Goal: Information Seeking & Learning: Learn about a topic

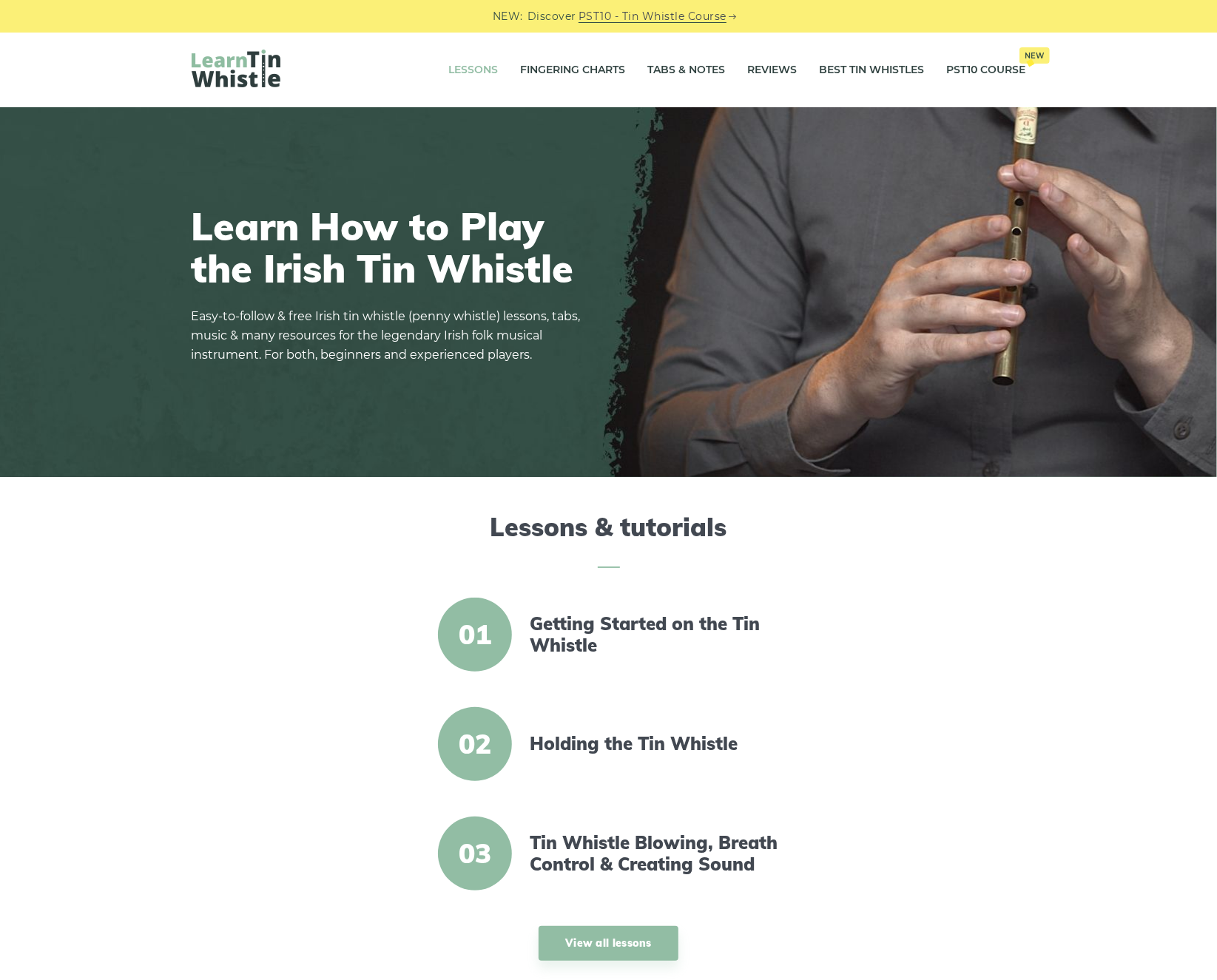
click at [453, 66] on link "Lessons" at bounding box center [474, 70] width 50 height 37
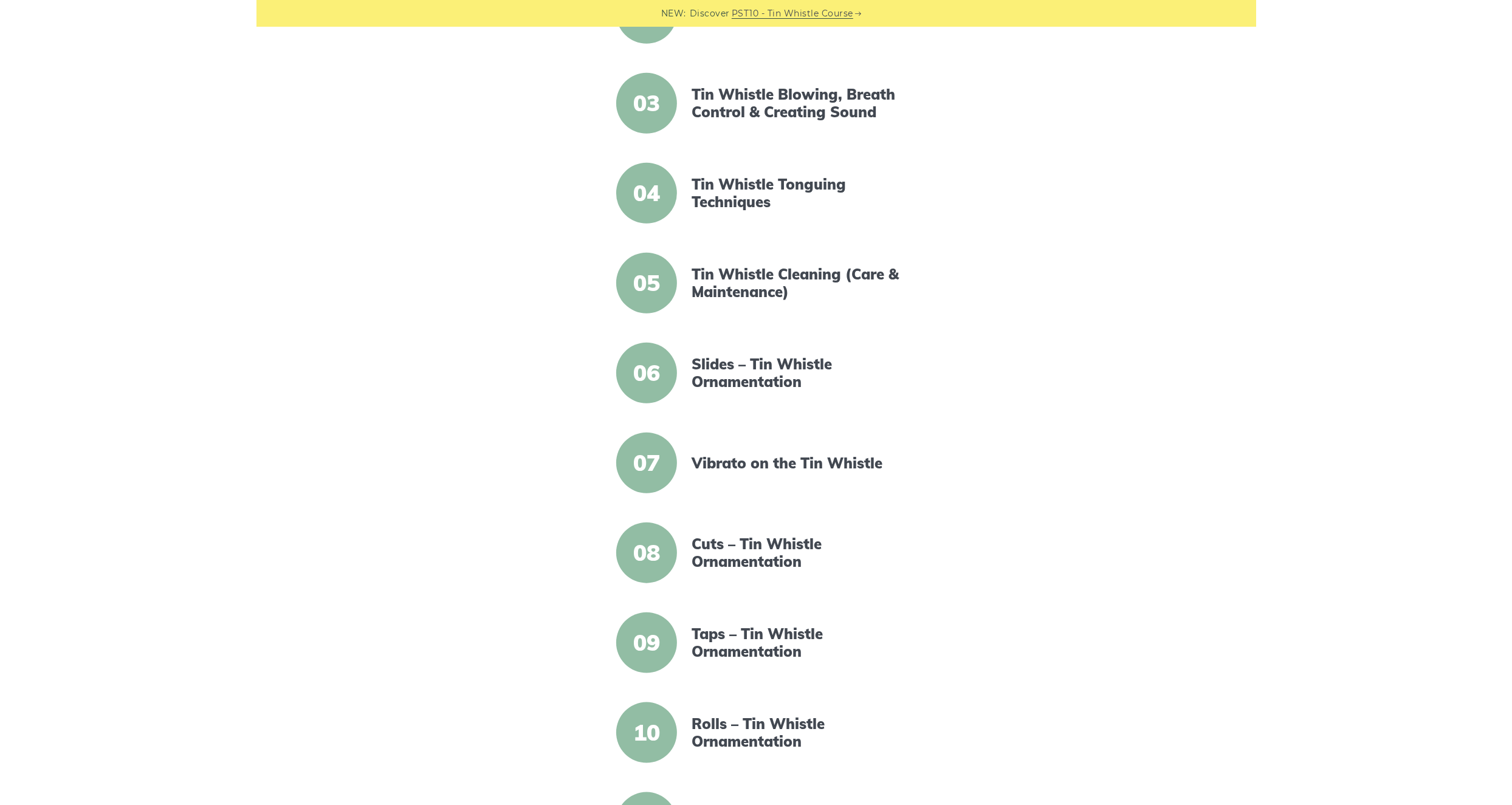
scroll to position [458, 0]
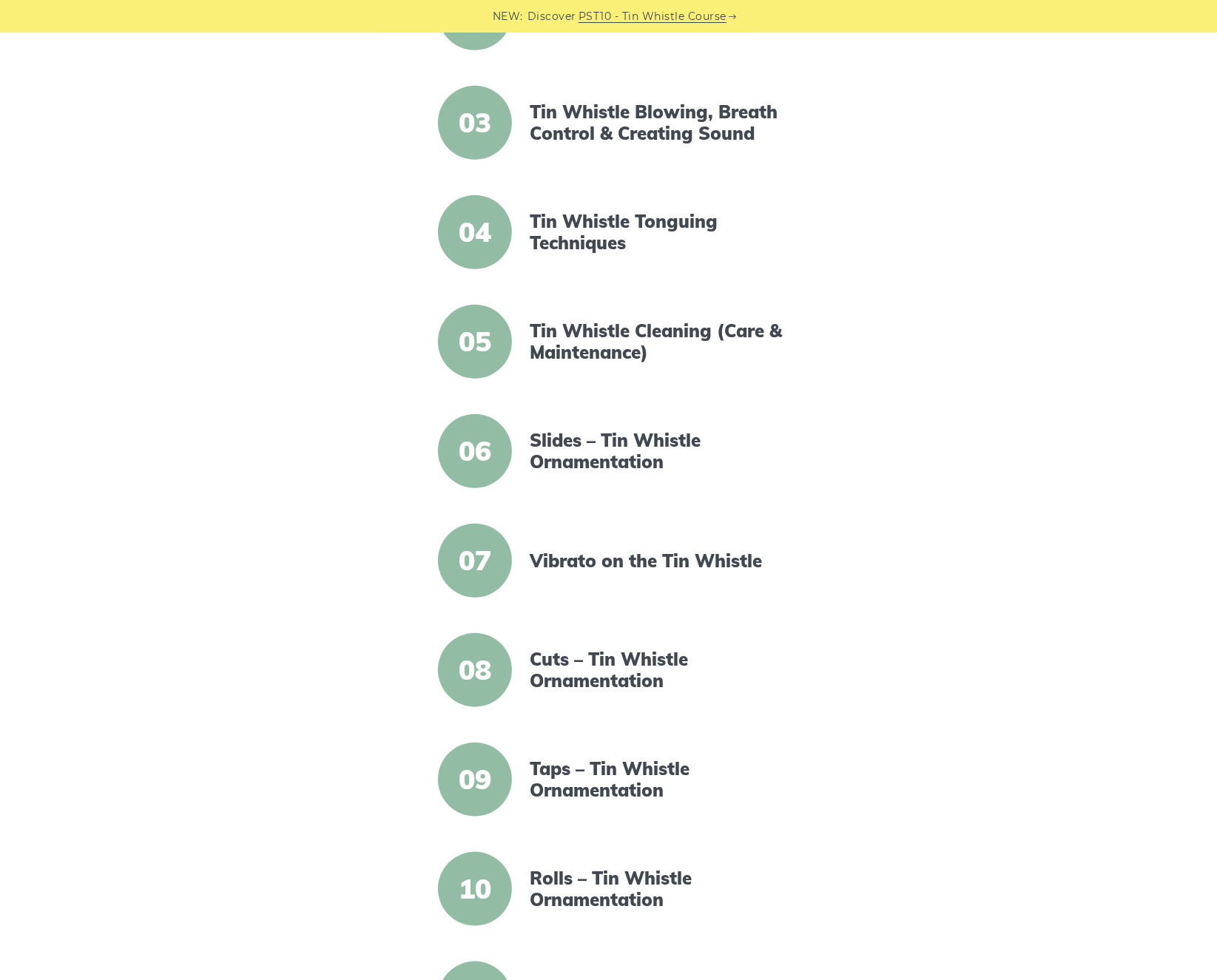
click at [555, 209] on article "04 Tin Whistle Tonguing Techniques" at bounding box center [608, 232] width 580 height 74
click at [556, 218] on link "Tin Whistle Tonguing Techniques" at bounding box center [657, 232] width 254 height 43
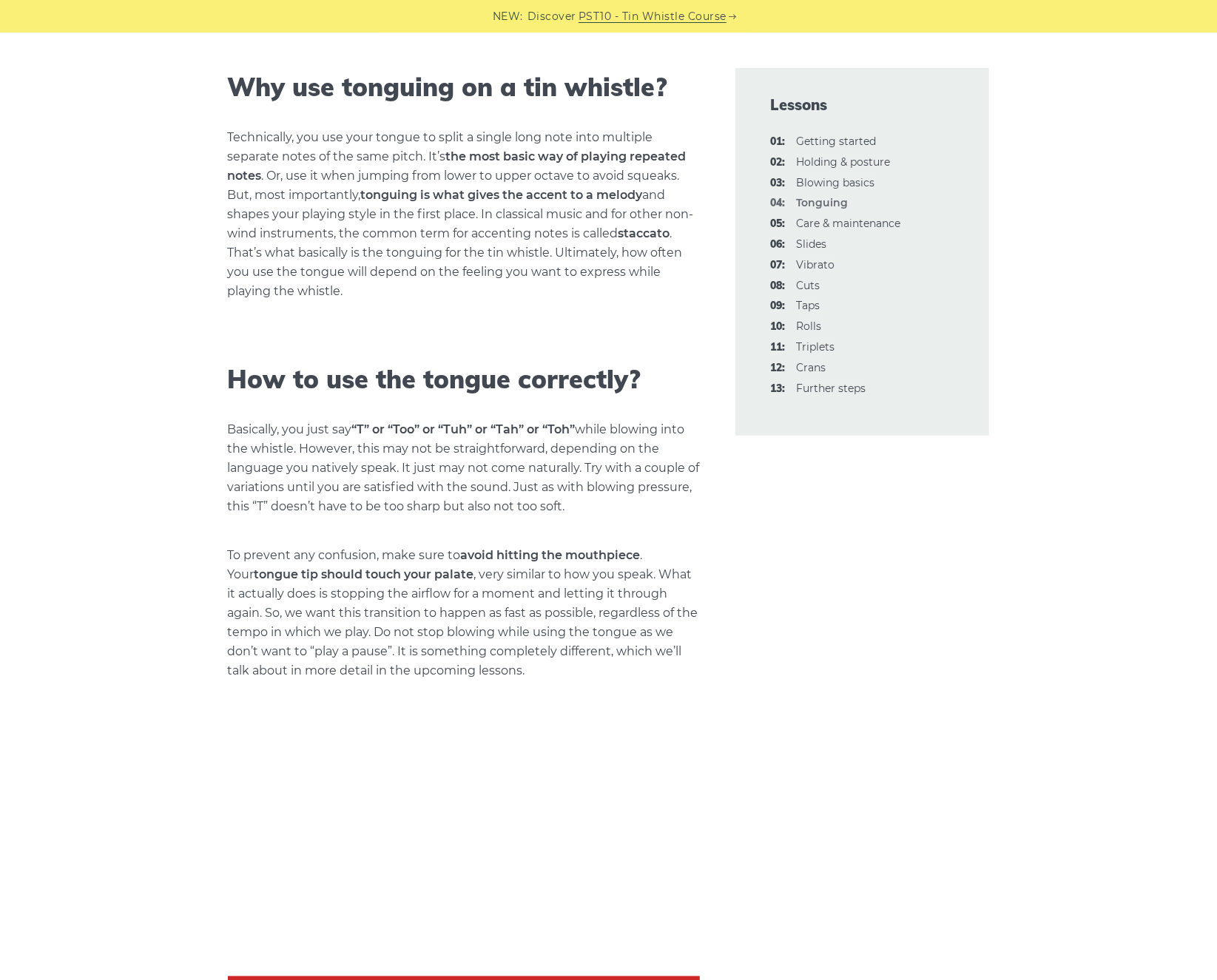
scroll to position [512, 0]
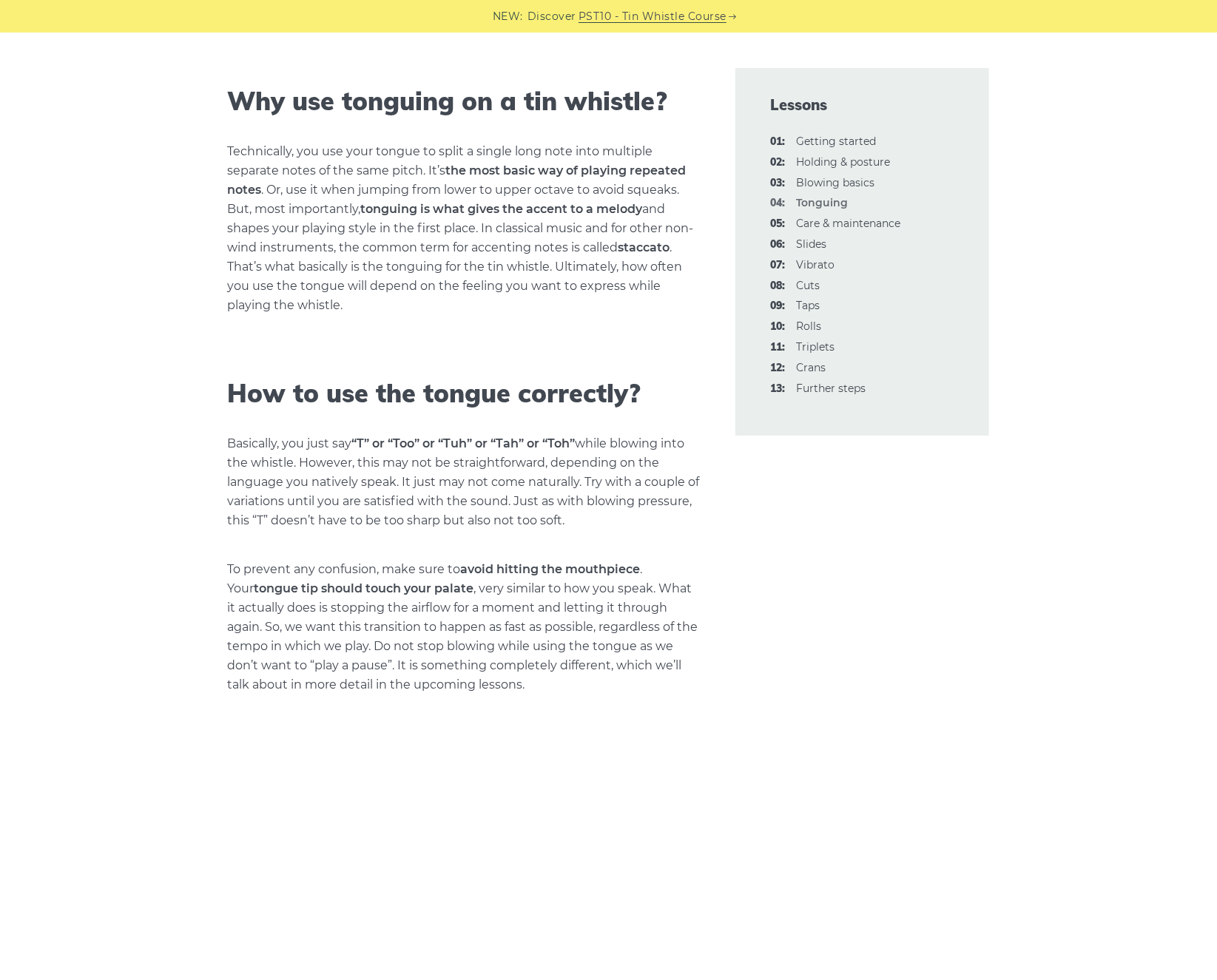
drag, startPoint x: 1215, startPoint y: 195, endPoint x: 1211, endPoint y: 111, distance: 84.1
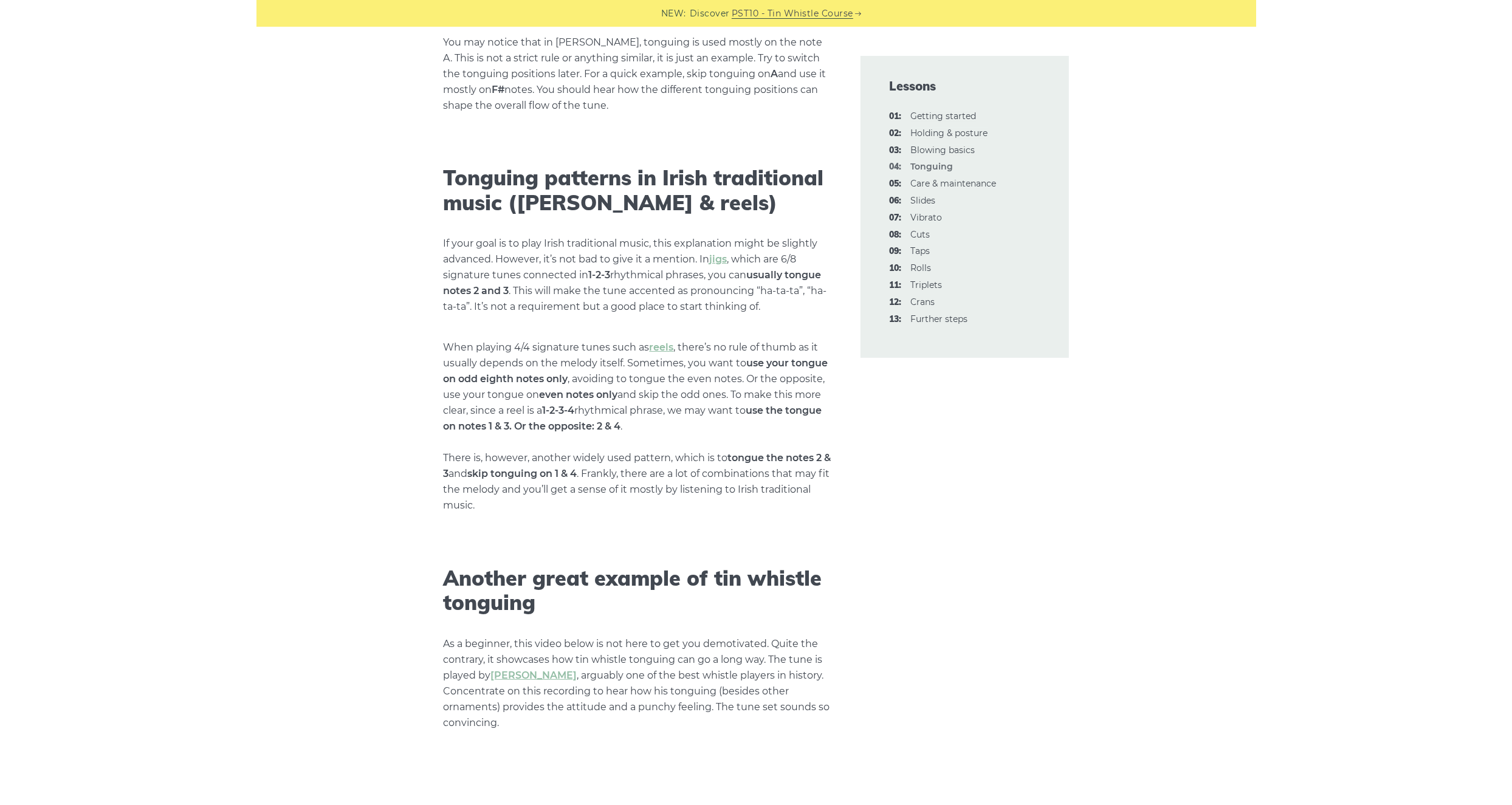
scroll to position [3051, 0]
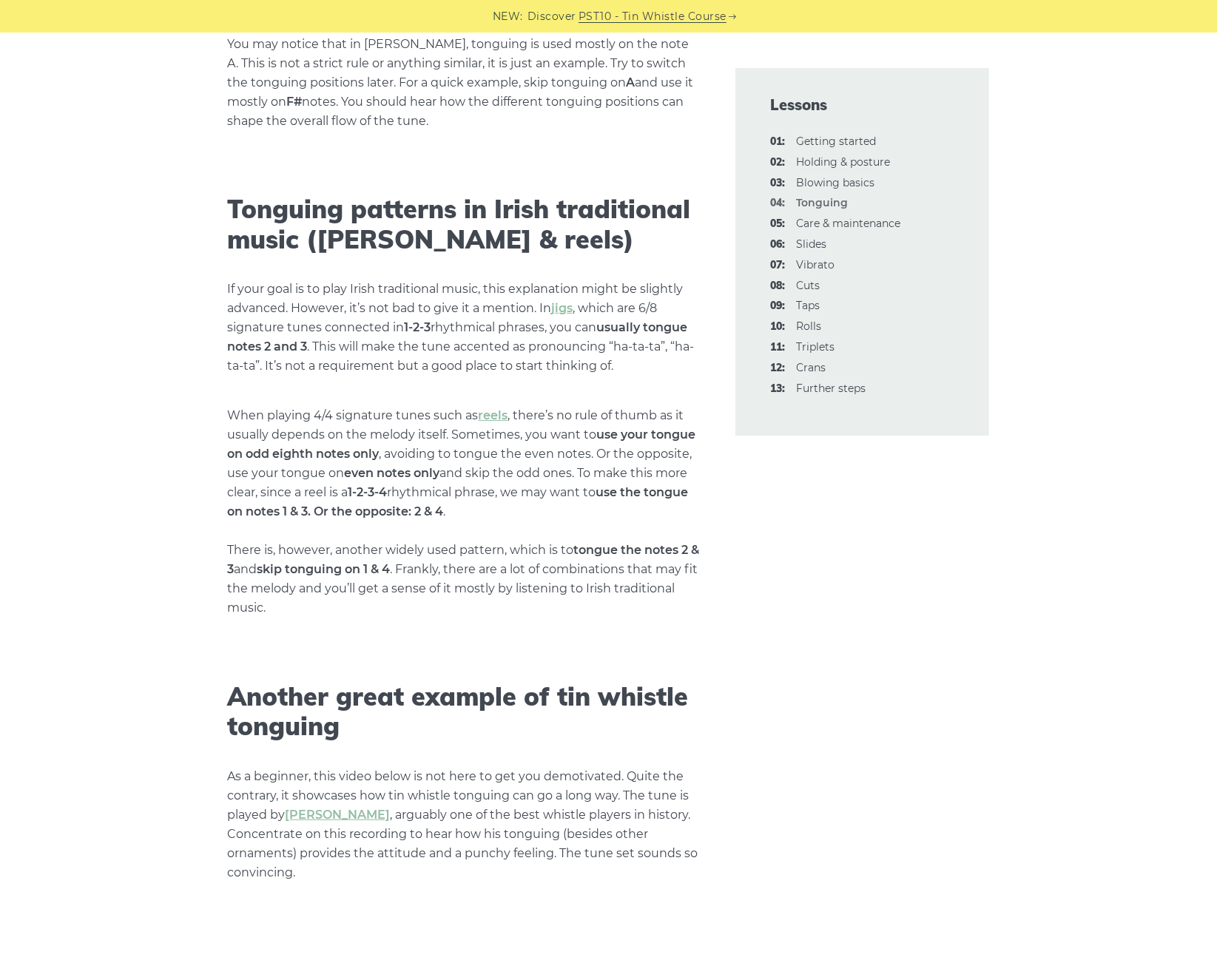
click at [342, 487] on p "When playing 4/4 signature tunes such as reels , there’s no rule of thumb as it…" at bounding box center [464, 511] width 472 height 211
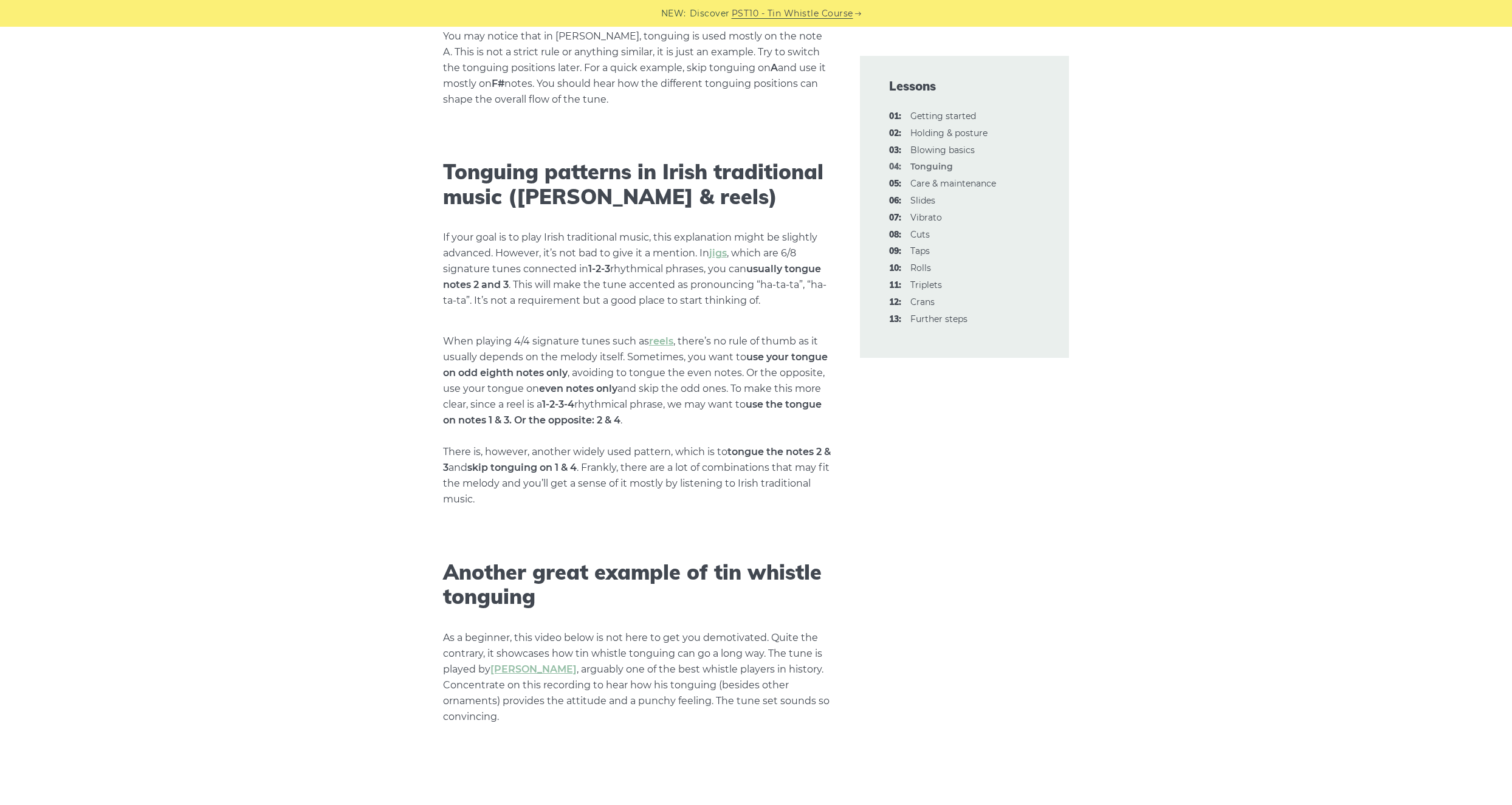
click at [638, 188] on h2 "Tonguing patterns in Irish traditional music (i.e. jigs & reels)" at bounding box center [637, 184] width 388 height 50
click at [564, 187] on h2 "Tonguing patterns in Irish traditional music (i.e. jigs & reels)" at bounding box center [637, 184] width 388 height 50
click at [556, 184] on h2 "Tonguing patterns in Irish traditional music (i.e. jigs & reels)" at bounding box center [637, 184] width 388 height 50
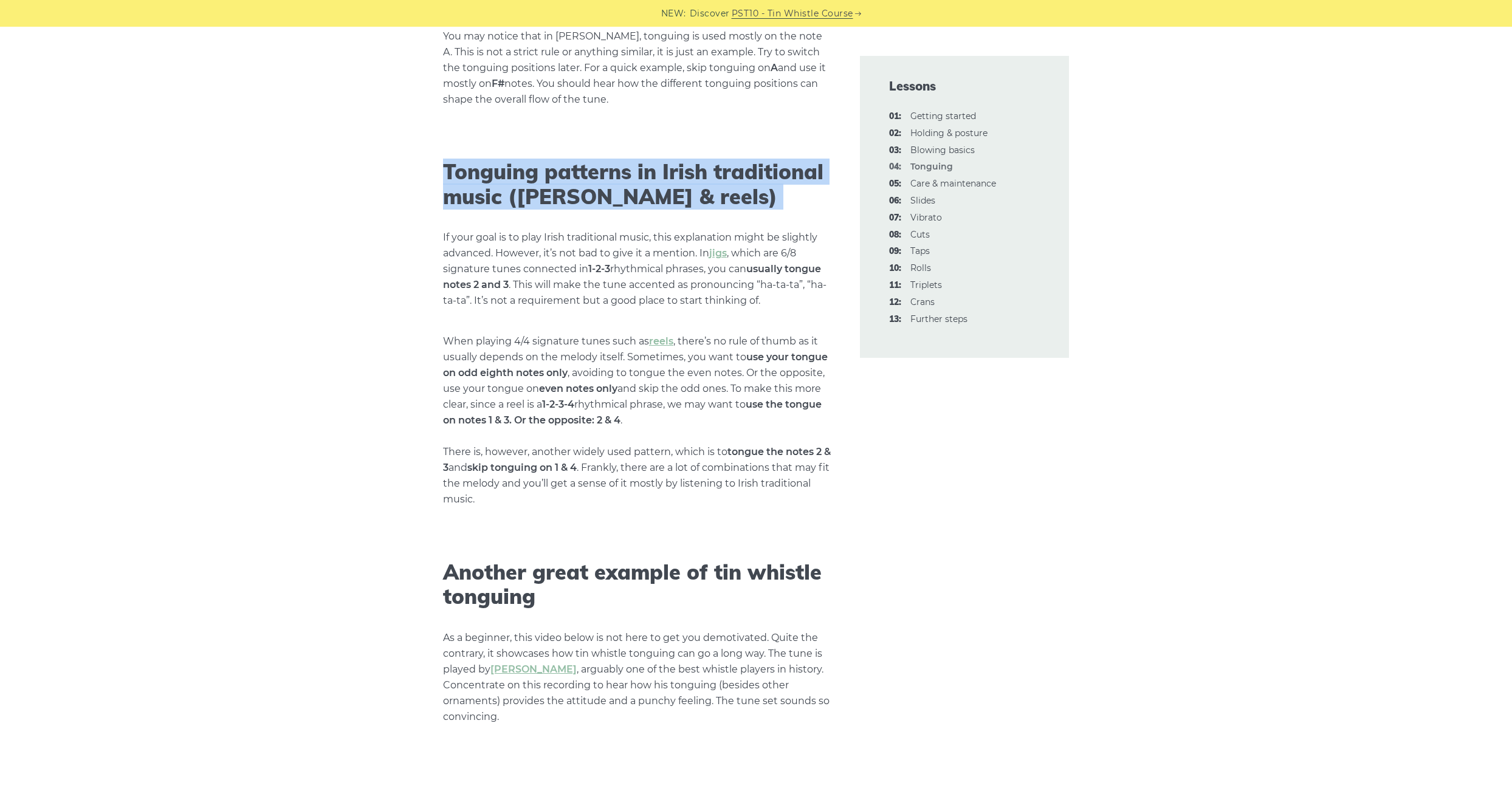
click at [556, 184] on h2 "Tonguing patterns in Irish traditional music (i.e. jigs & reels)" at bounding box center [637, 184] width 388 height 50
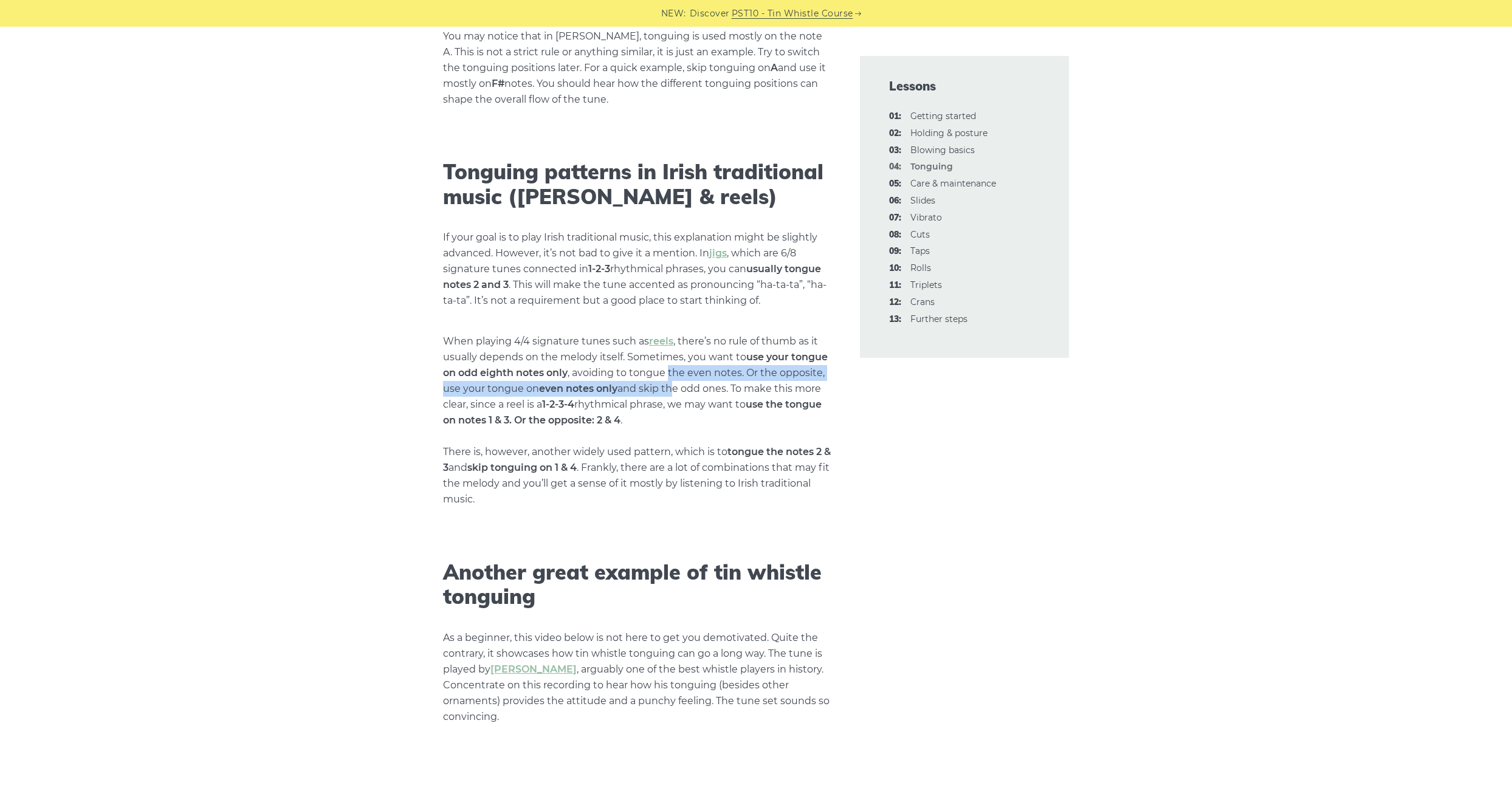
click at [669, 387] on p "When playing 4/4 signature tunes such as reels , there’s no rule of thumb as it…" at bounding box center [637, 420] width 388 height 174
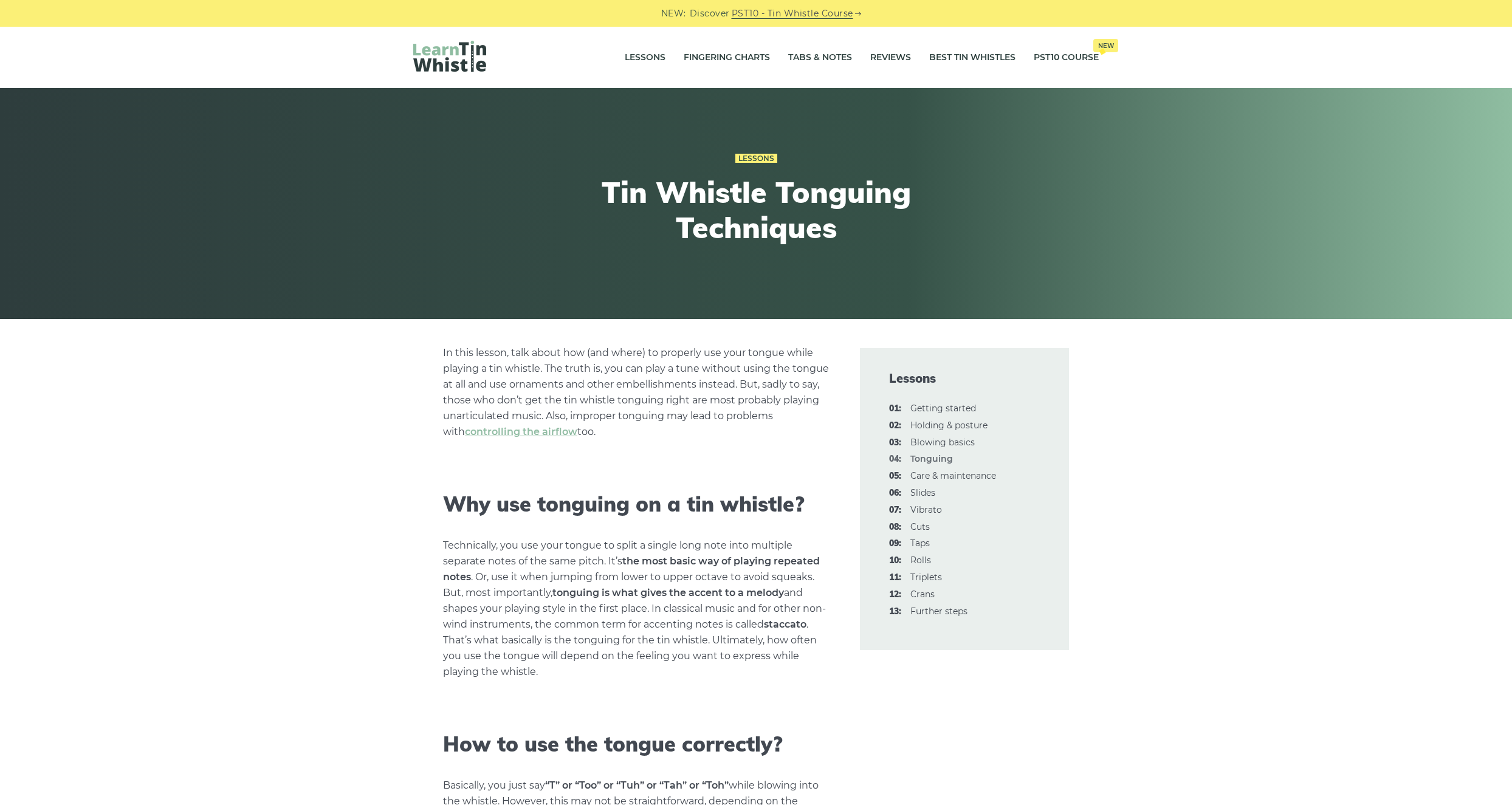
scroll to position [3051, 0]
